Goal: Information Seeking & Learning: Find contact information

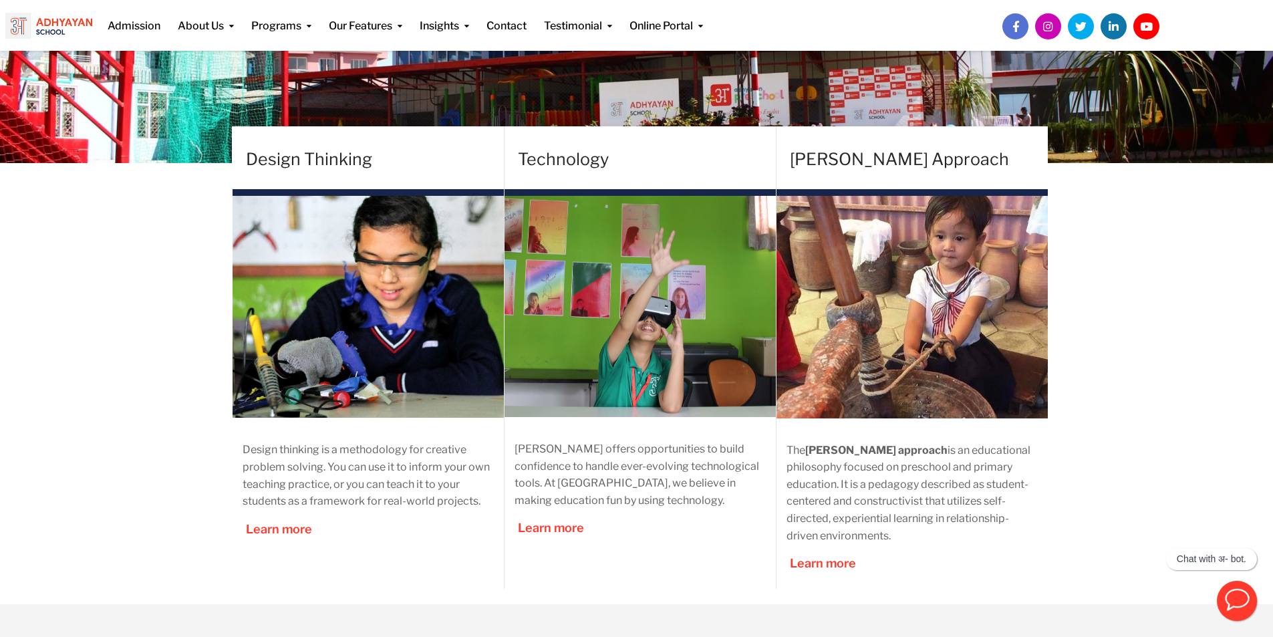
scroll to position [223, 0]
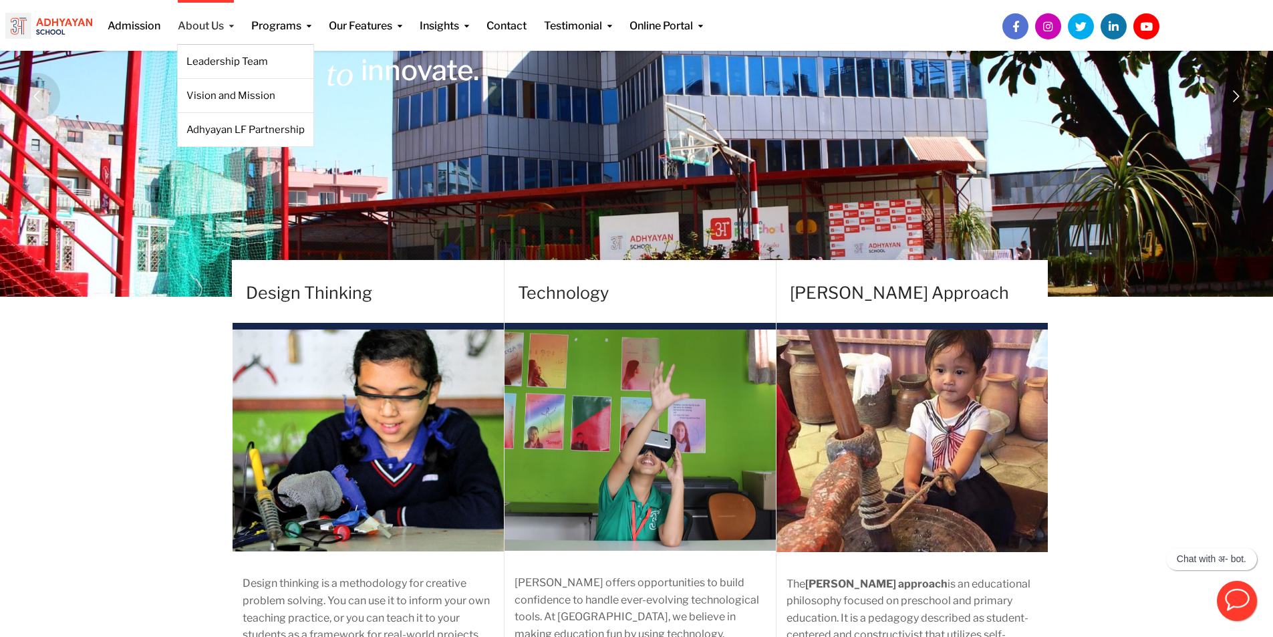
click at [216, 25] on link "About Us" at bounding box center [206, 17] width 56 height 34
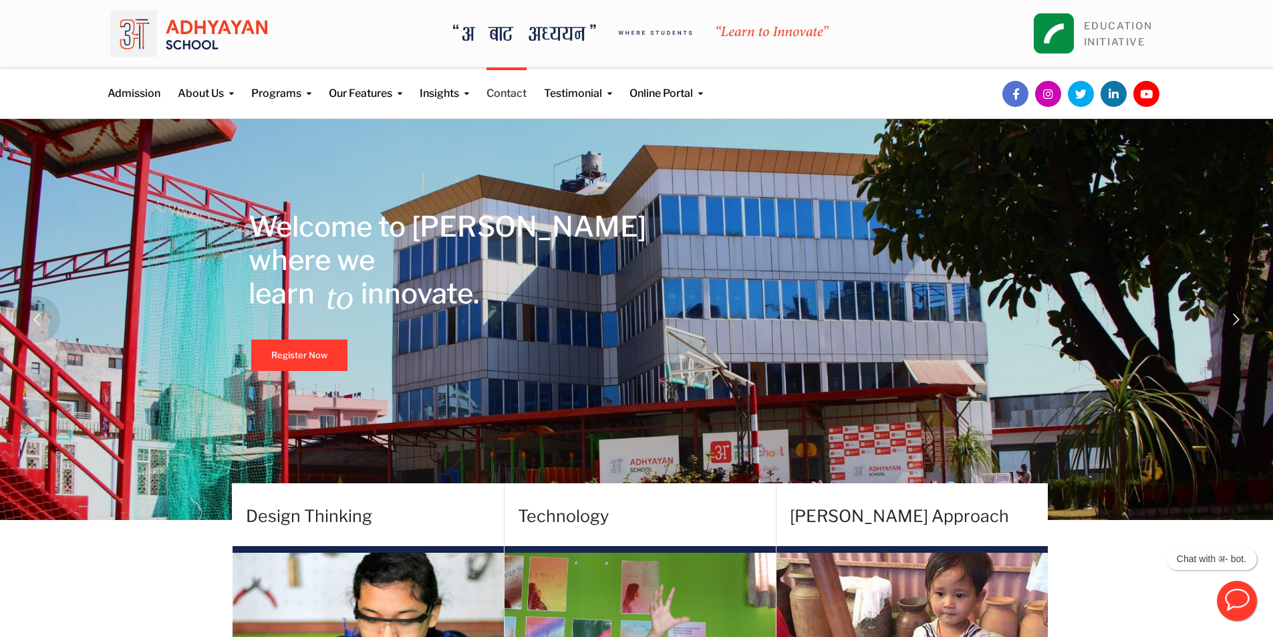
click at [497, 88] on link "Contact" at bounding box center [506, 84] width 40 height 34
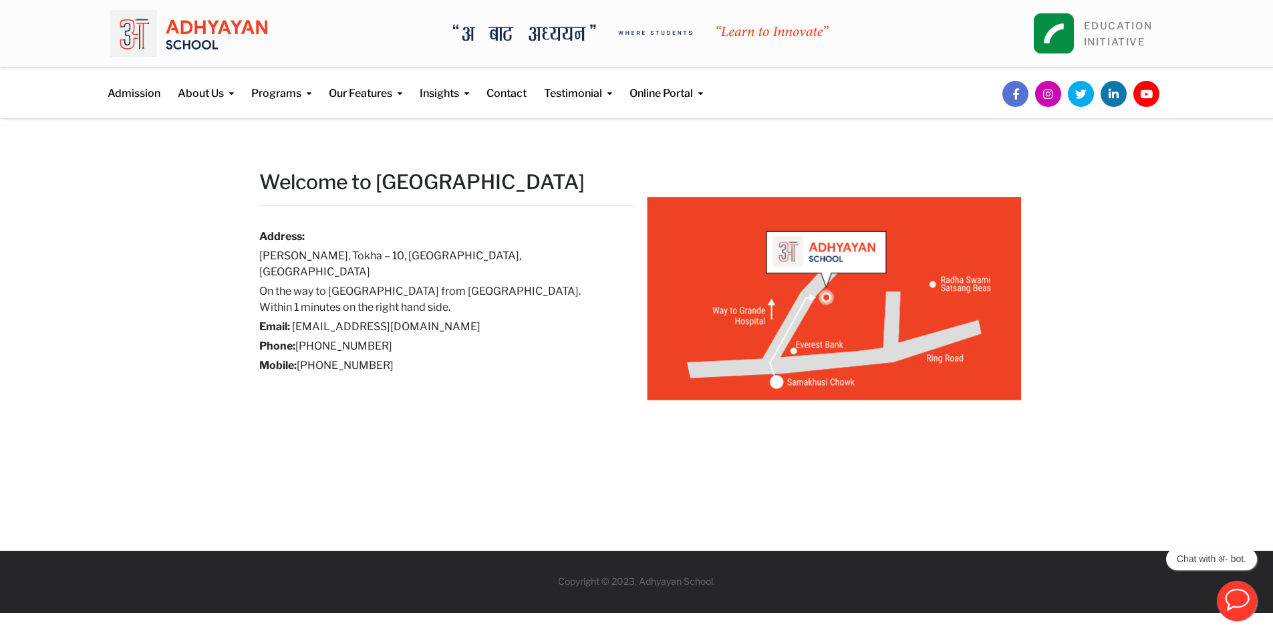
drag, startPoint x: 444, startPoint y: 329, endPoint x: 400, endPoint y: 352, distance: 50.2
click at [400, 352] on div "Address: Samakhusi Chowk, Tokha – 10, Kathmandu, Nepal On the way to Grande Int…" at bounding box center [436, 300] width 354 height 145
click at [437, 338] on h6 "Phone: +977 1 4989133" at bounding box center [436, 346] width 354 height 16
drag, startPoint x: 420, startPoint y: 325, endPoint x: 332, endPoint y: 325, distance: 88.2
click at [332, 338] on h6 "Phone: +977 1 4989133" at bounding box center [436, 346] width 354 height 16
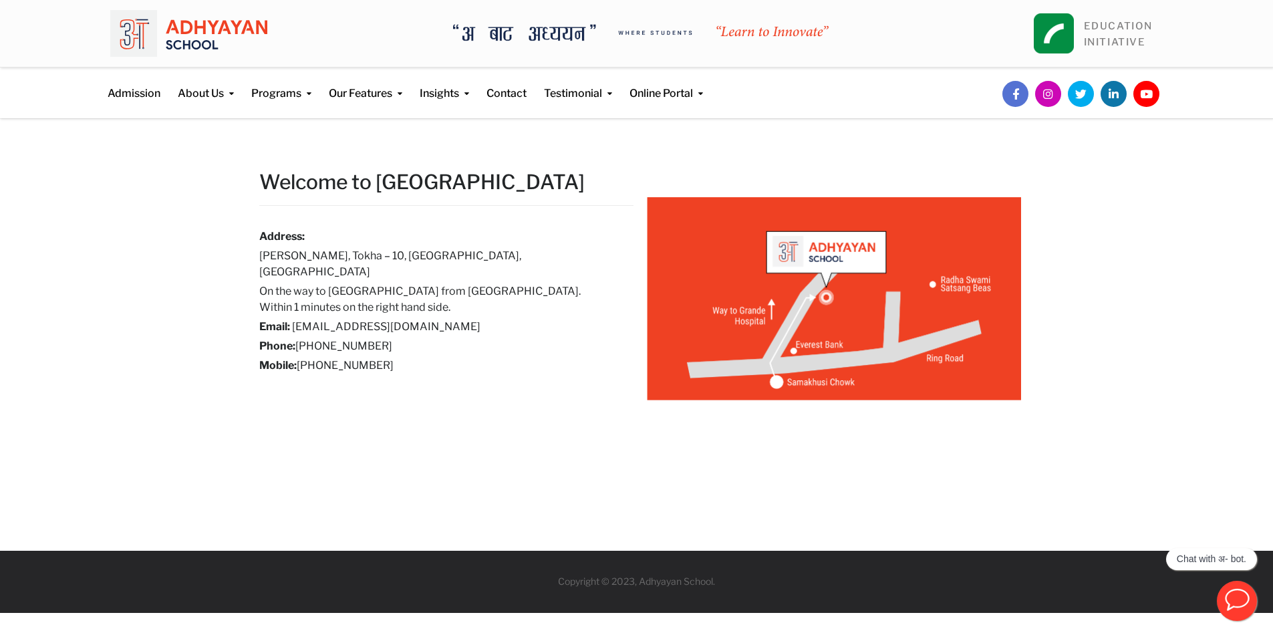
click at [410, 321] on div "Address: Samakhusi Chowk, Tokha – 10, Kathmandu, Nepal On the way to Grande Int…" at bounding box center [436, 300] width 354 height 145
drag, startPoint x: 372, startPoint y: 327, endPoint x: 297, endPoint y: 327, distance: 74.8
click at [297, 338] on h6 "Phone: +977 1 4989133" at bounding box center [436, 346] width 354 height 16
copy h6 "+977 1 4989133"
drag, startPoint x: 425, startPoint y: 349, endPoint x: 425, endPoint y: 337, distance: 12.0
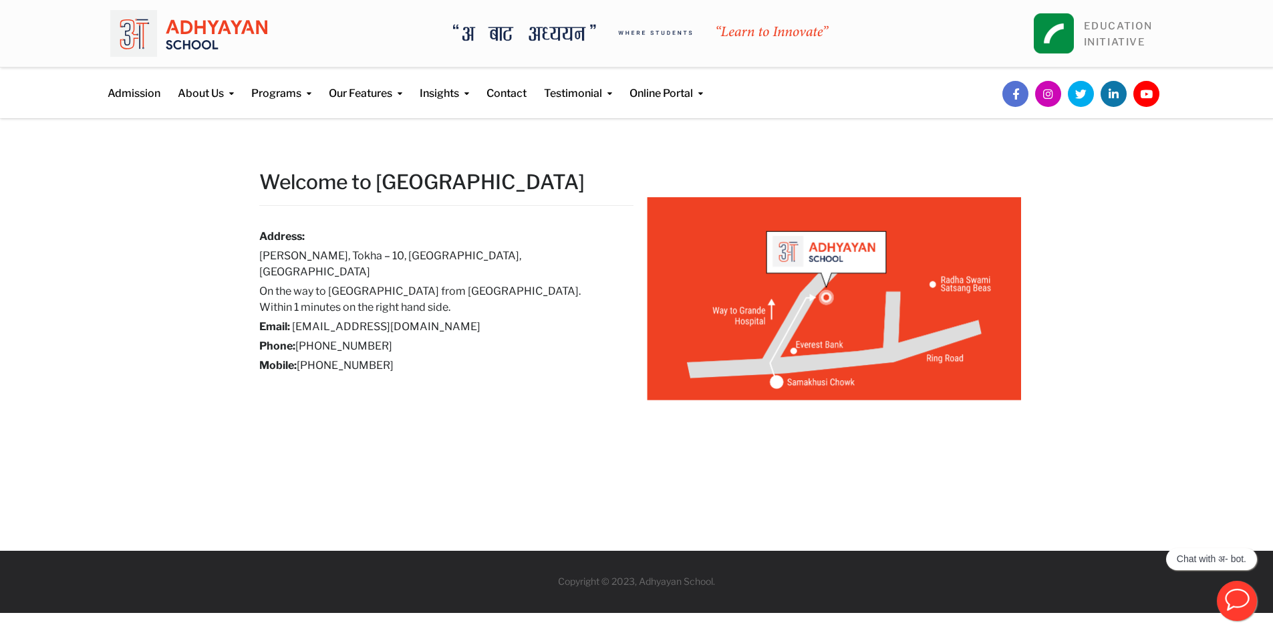
click at [425, 357] on h6 "Mobile: +977 9823596841" at bounding box center [436, 365] width 354 height 16
drag, startPoint x: 414, startPoint y: 330, endPoint x: 337, endPoint y: 328, distance: 76.9
click at [337, 338] on h6 "Phone: +977 1 4989133" at bounding box center [436, 346] width 354 height 16
copy h6 "4989133"
drag, startPoint x: 415, startPoint y: 345, endPoint x: 329, endPoint y: 351, distance: 86.4
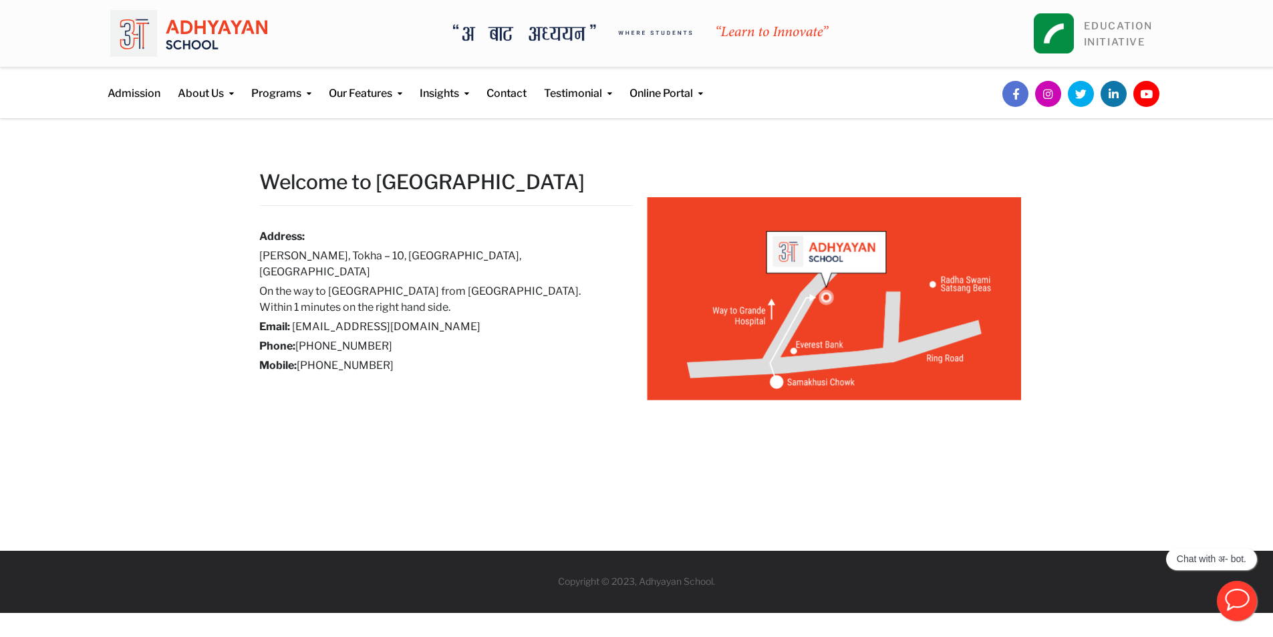
click at [329, 357] on h6 "Mobile: +977 9823596841" at bounding box center [436, 365] width 354 height 16
copy h6 "9823596841"
